Goal: Navigation & Orientation: Find specific page/section

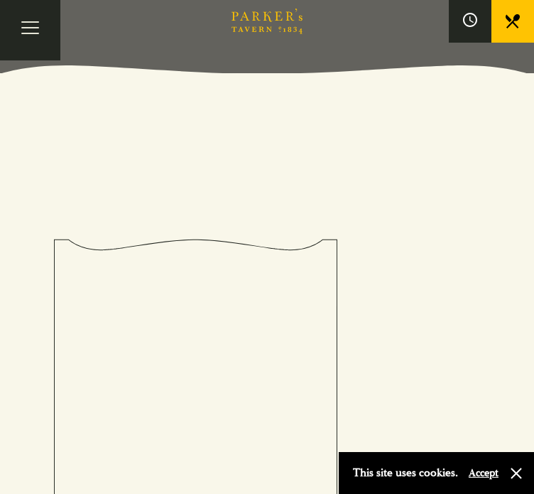
scroll to position [428, 0]
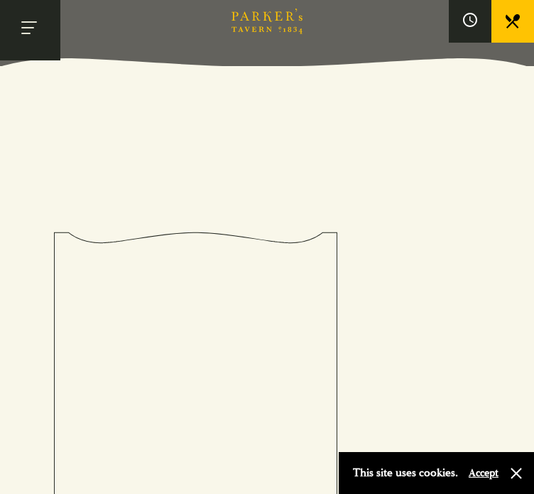
click at [42, 12] on button "Toggle navigation" at bounding box center [30, 30] width 60 height 60
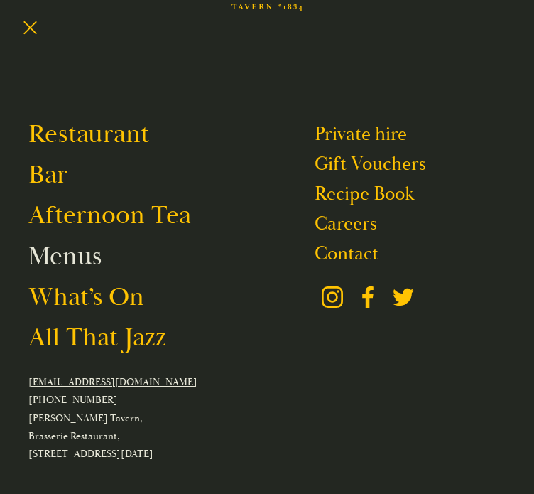
click at [55, 273] on link "Menus" at bounding box center [64, 256] width 73 height 33
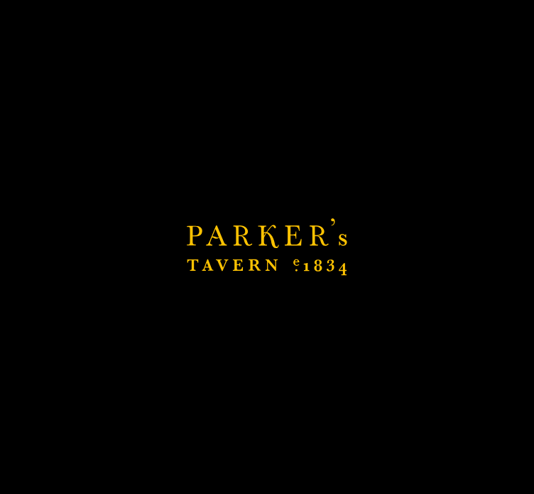
scroll to position [975, 0]
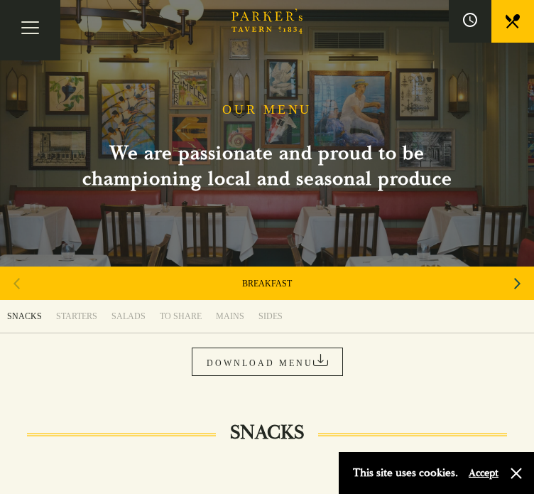
click at [436, 353] on div "DOWNLOAD MENU" at bounding box center [267, 361] width 534 height 28
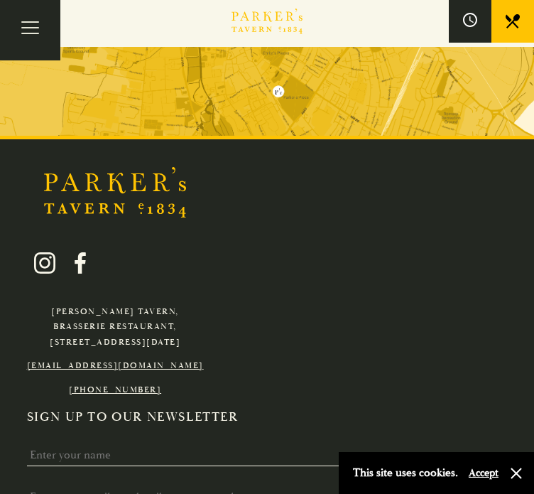
scroll to position [5082, 0]
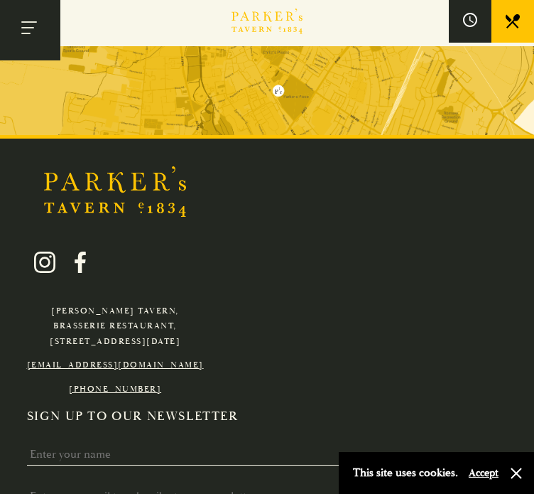
click at [38, 28] on button "Toggle navigation" at bounding box center [30, 30] width 60 height 60
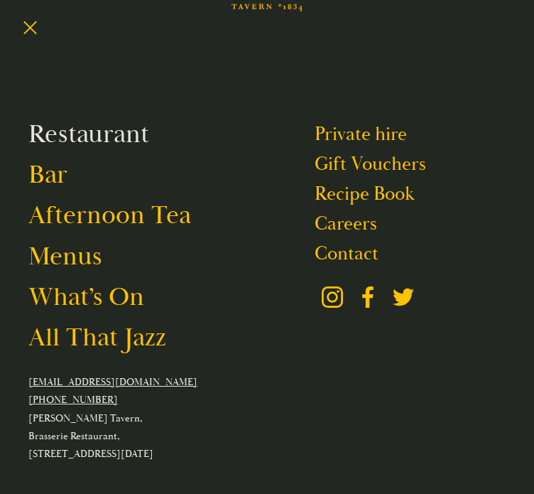
click at [63, 147] on link "Restaurant" at bounding box center [88, 134] width 121 height 33
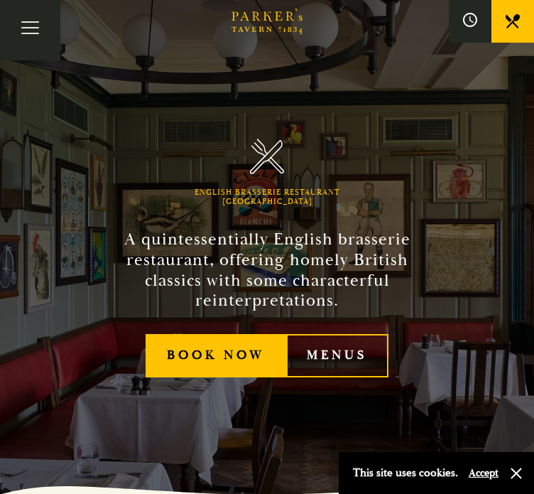
click at [497, 23] on link at bounding box center [513, 21] width 43 height 43
